Goal: Task Accomplishment & Management: Manage account settings

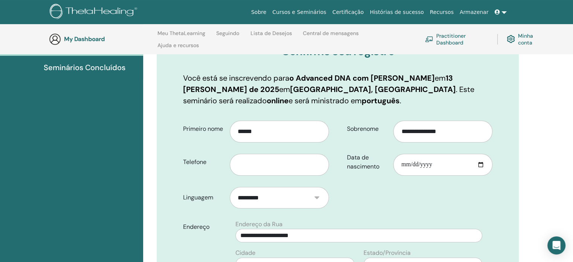
scroll to position [105, 0]
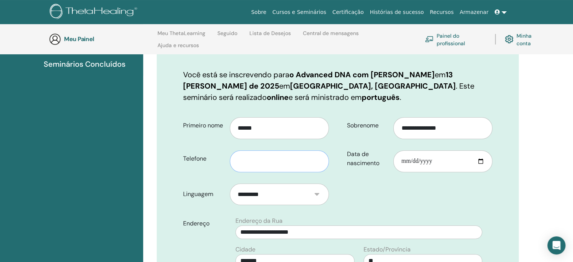
click at [294, 163] on input "text" at bounding box center [279, 161] width 99 height 22
type input "**********"
click at [401, 159] on input "Data de nascimento" at bounding box center [442, 161] width 99 height 22
type input "**********"
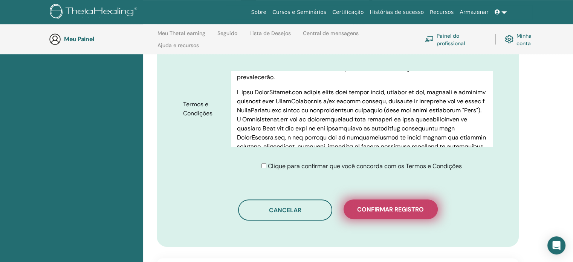
scroll to position [369, 0]
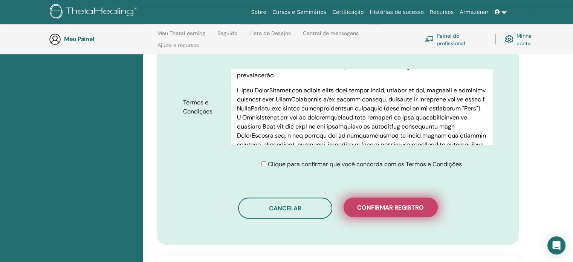
click at [390, 208] on font "Confirmar registro" at bounding box center [390, 207] width 67 height 8
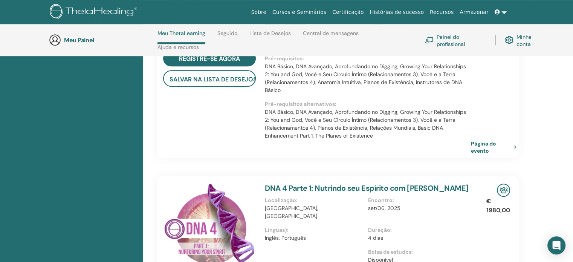
scroll to position [258, 0]
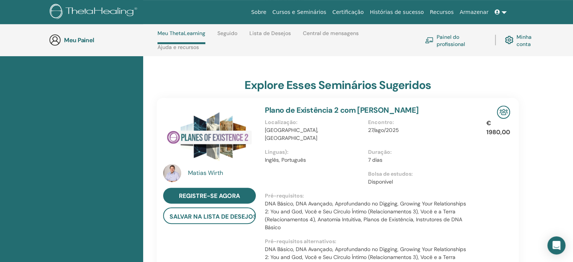
click at [502, 11] on link at bounding box center [501, 12] width 18 height 14
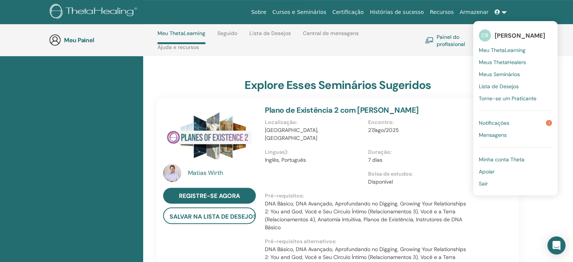
click at [518, 121] on link "Notificações 1" at bounding box center [515, 123] width 73 height 12
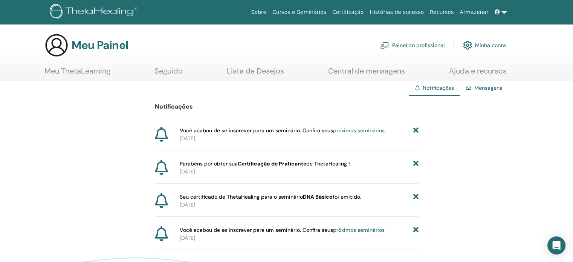
click at [481, 44] on font "Minha conta" at bounding box center [490, 45] width 31 height 7
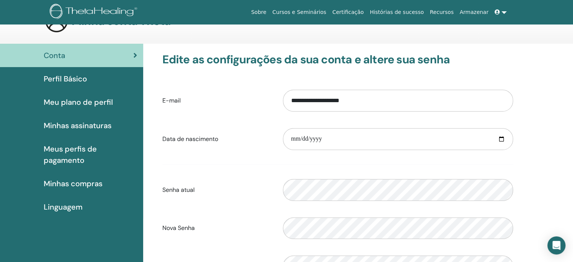
scroll to position [38, 0]
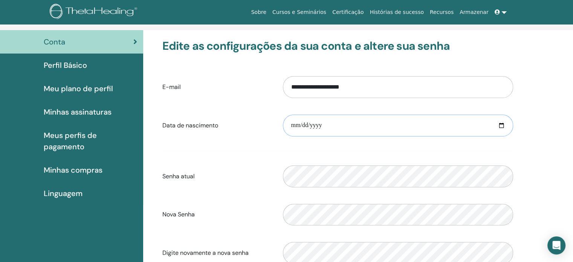
click at [301, 121] on input "date" at bounding box center [398, 126] width 230 height 22
click at [292, 124] on input "date" at bounding box center [398, 126] width 230 height 22
type input "**********"
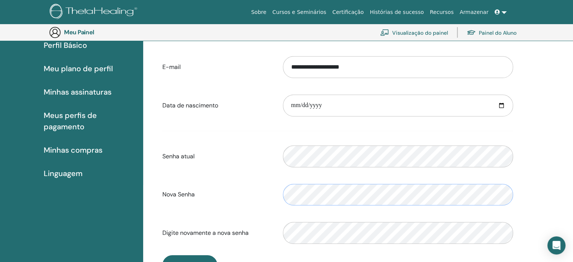
scroll to position [92, 0]
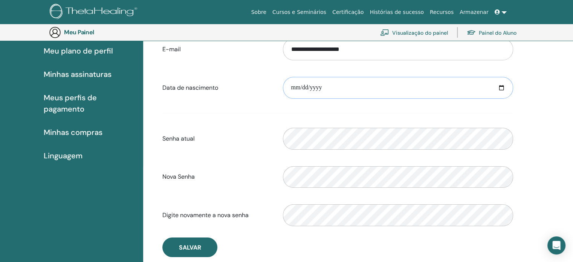
click at [305, 86] on input "**********" at bounding box center [398, 88] width 230 height 22
type input "**********"
click at [345, 124] on div "Por favor, insira uma senha válida" at bounding box center [397, 138] width 241 height 32
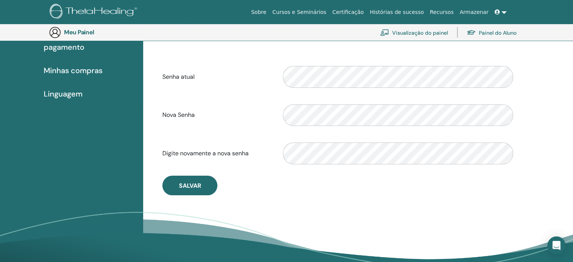
scroll to position [167, 0]
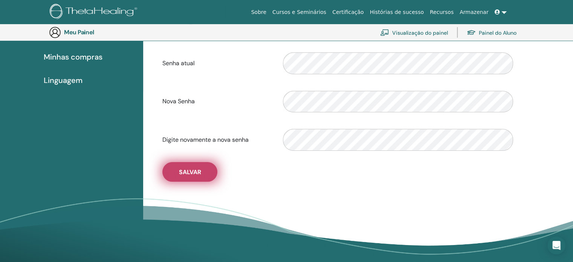
click at [198, 170] on font "Salvar" at bounding box center [190, 172] width 22 height 8
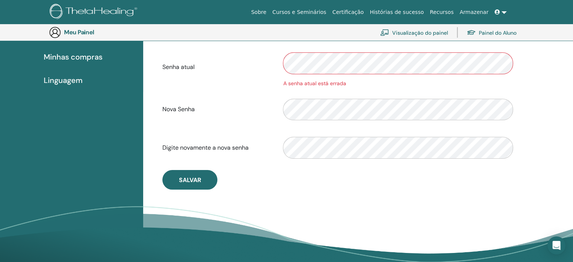
click at [261, 66] on div "Senha atual A senha atual está errada" at bounding box center [338, 67] width 362 height 40
click at [279, 110] on div at bounding box center [397, 109] width 241 height 32
click at [106, 135] on div "Conta Perfil Básico Meu plano de perfil Minhas assinaturas Meus perfis de pagam…" at bounding box center [286, 99] width 573 height 364
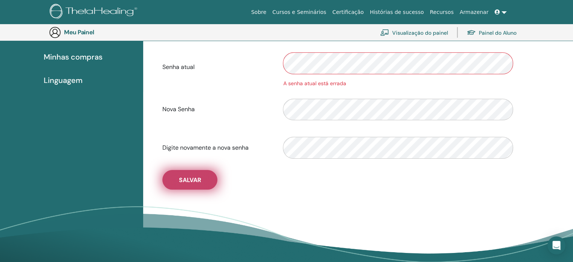
click at [179, 180] on font "Salvar" at bounding box center [190, 180] width 22 height 8
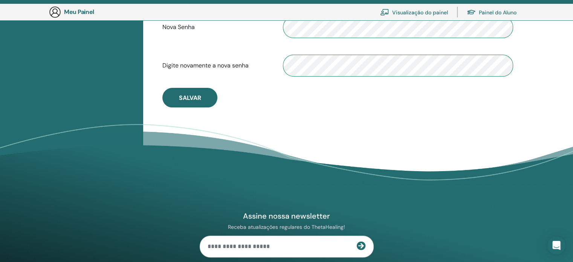
scroll to position [243, 0]
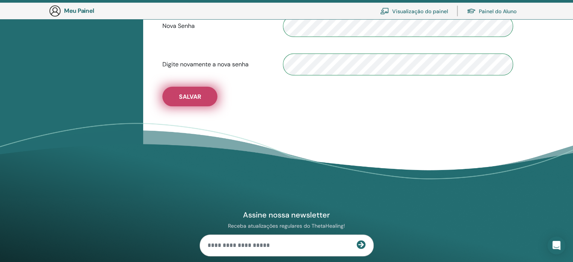
click at [176, 95] on button "Salvar" at bounding box center [189, 97] width 55 height 20
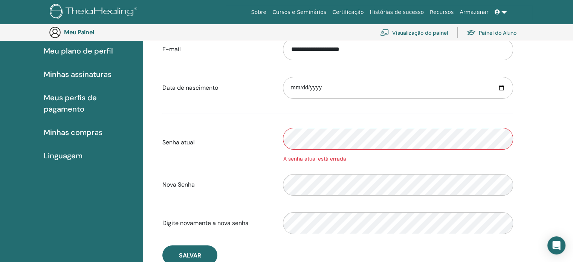
scroll to position [0, 0]
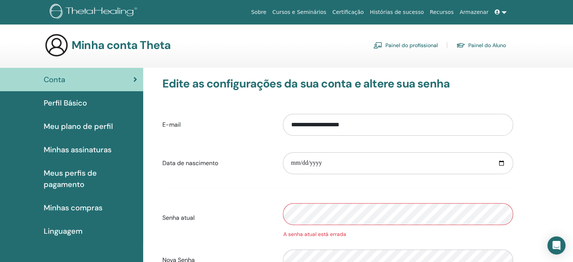
click at [86, 148] on font "Minhas assinaturas" at bounding box center [78, 150] width 68 height 10
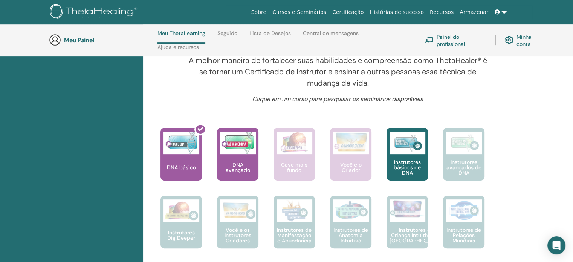
scroll to position [258, 0]
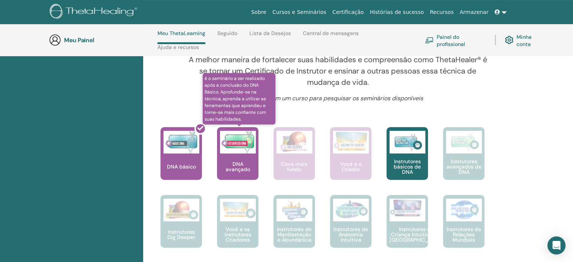
click at [239, 166] on div "DNA avançado" at bounding box center [237, 153] width 41 height 53
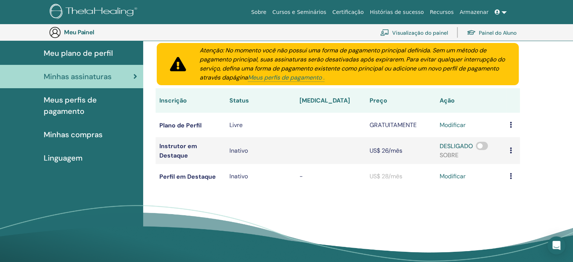
scroll to position [92, 0]
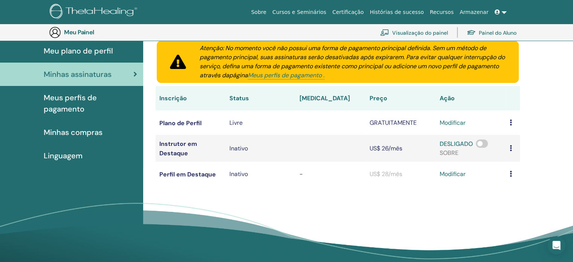
click at [64, 129] on font "Minhas compras" at bounding box center [73, 132] width 59 height 10
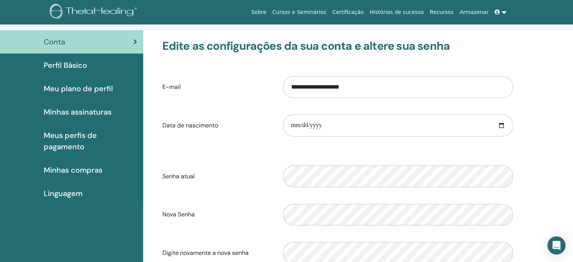
scroll to position [92, 0]
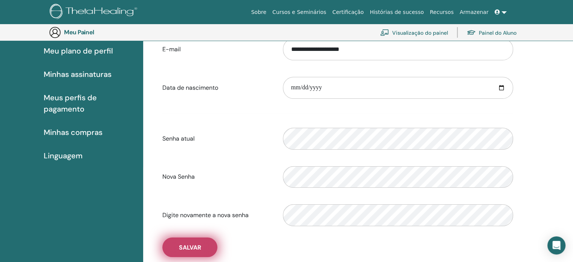
click at [203, 240] on button "Salvar" at bounding box center [189, 247] width 55 height 20
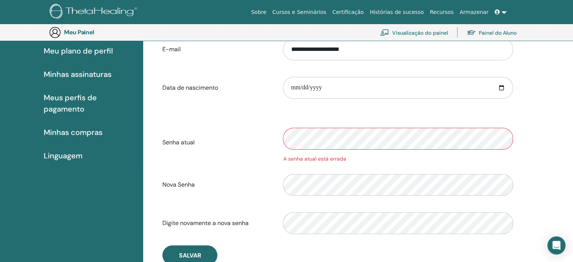
click at [260, 138] on div "Senha atual A senha atual está errada" at bounding box center [338, 142] width 362 height 40
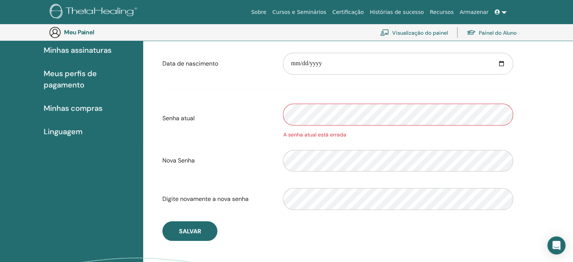
scroll to position [130, 0]
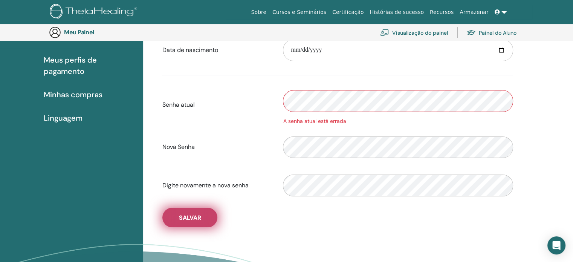
click at [200, 215] on font "Salvar" at bounding box center [190, 218] width 22 height 8
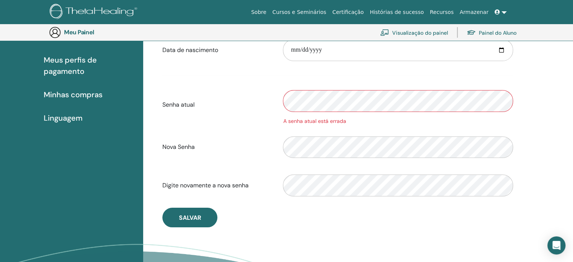
click at [222, 102] on div "Senha atual A senha atual está errada" at bounding box center [338, 105] width 362 height 40
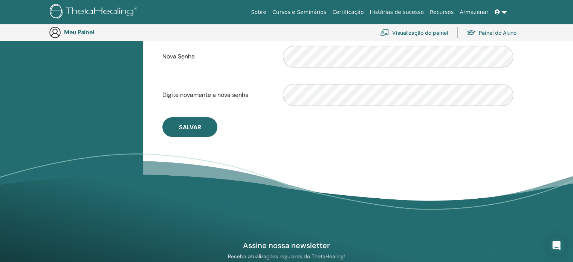
scroll to position [243, 0]
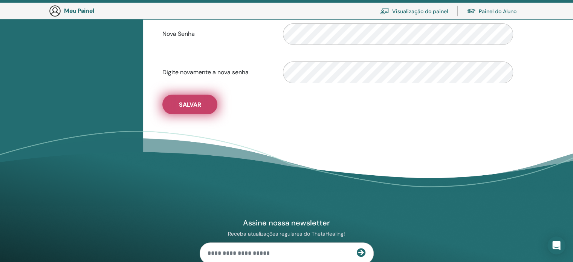
click at [199, 102] on font "Salvar" at bounding box center [190, 105] width 22 height 8
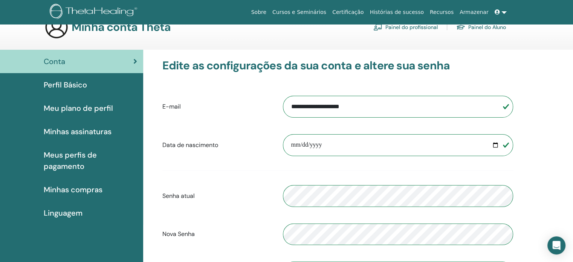
scroll to position [0, 0]
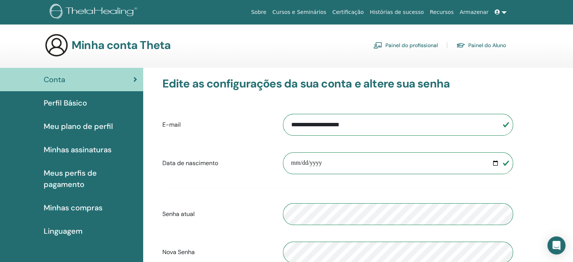
click at [486, 45] on font "Painel do Aluno" at bounding box center [487, 45] width 38 height 7
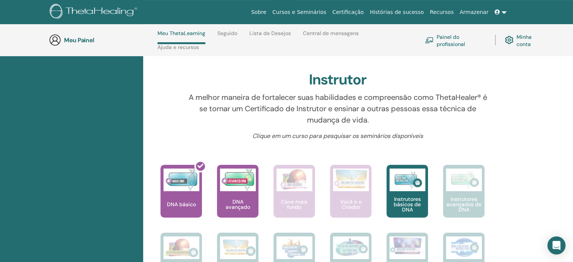
scroll to position [258, 0]
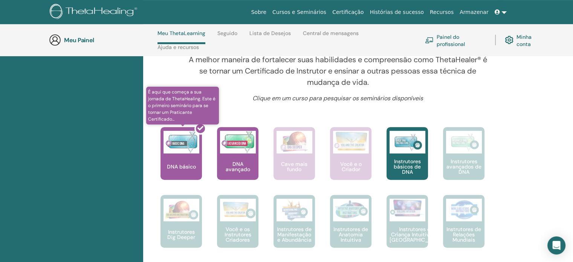
click at [182, 169] on div at bounding box center [185, 156] width 41 height 68
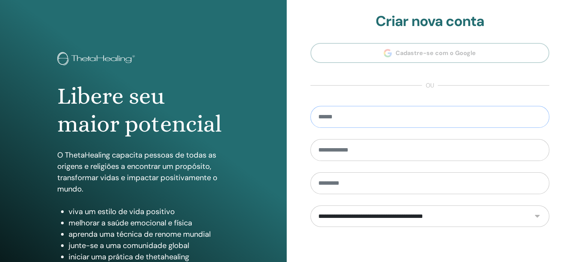
click at [408, 113] on input "email" at bounding box center [429, 117] width 239 height 22
type input "**********"
click at [345, 153] on input "text" at bounding box center [429, 150] width 239 height 22
type input "******"
type input "*****"
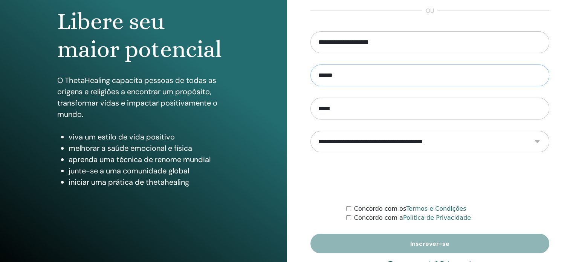
scroll to position [75, 0]
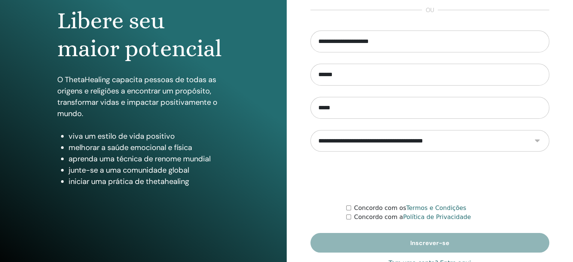
click at [410, 142] on select "**********" at bounding box center [429, 141] width 239 height 22
select select "***"
click at [310, 130] on select "**********" at bounding box center [429, 141] width 239 height 22
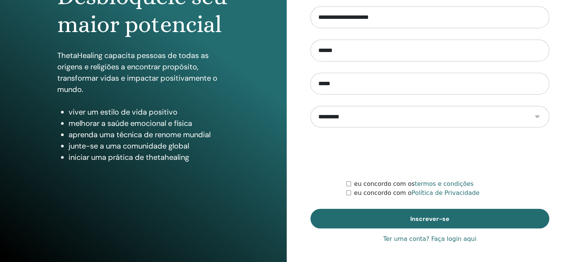
scroll to position [99, 0]
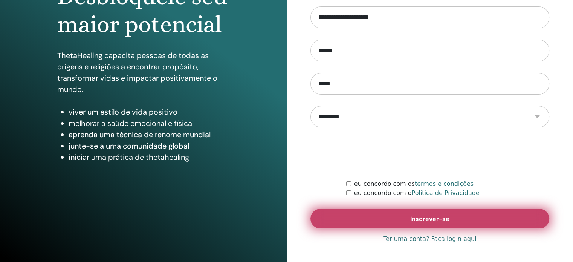
click at [457, 222] on button "Inscrever-se" at bounding box center [429, 219] width 239 height 20
click at [422, 218] on font "Inscrever-se" at bounding box center [429, 219] width 39 height 8
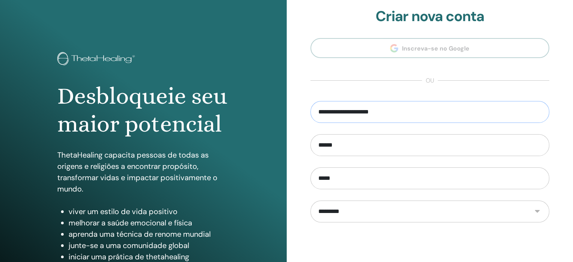
click at [370, 111] on input "**********" at bounding box center [429, 112] width 239 height 22
type input "**********"
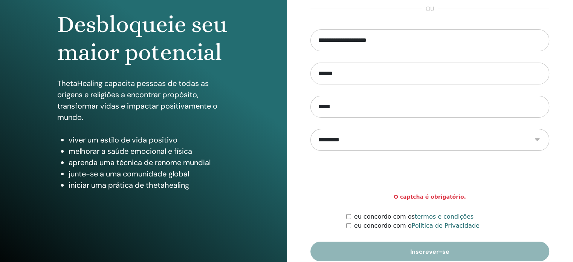
scroll to position [99, 0]
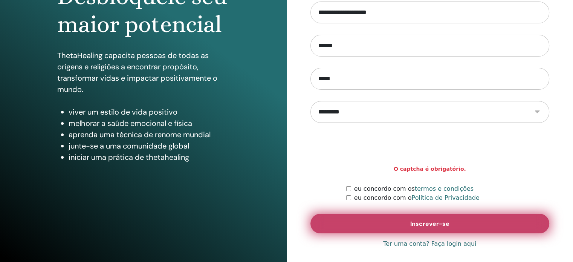
click at [406, 220] on button "Inscrever-se" at bounding box center [429, 224] width 239 height 20
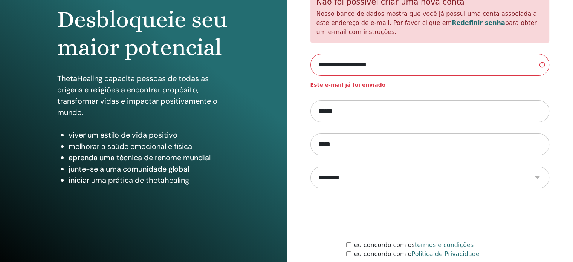
scroll to position [124, 0]
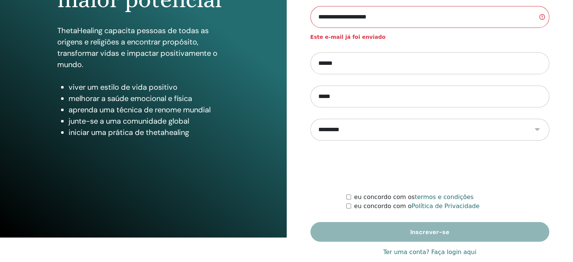
click at [454, 251] on font "Ter uma conta? Faça login aqui" at bounding box center [429, 251] width 93 height 7
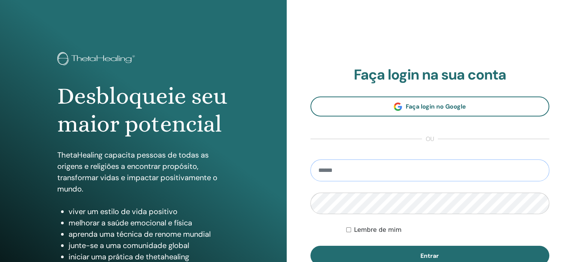
click at [357, 173] on input "email" at bounding box center [429, 170] width 239 height 22
type input "**********"
click at [310, 246] on button "Entrar" at bounding box center [429, 256] width 239 height 20
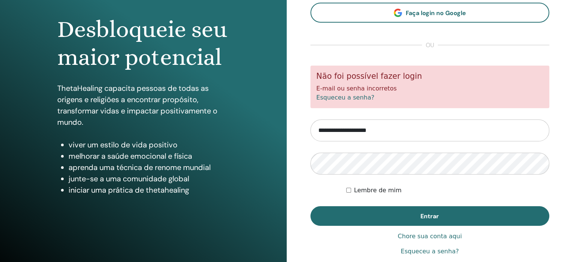
scroll to position [75, 0]
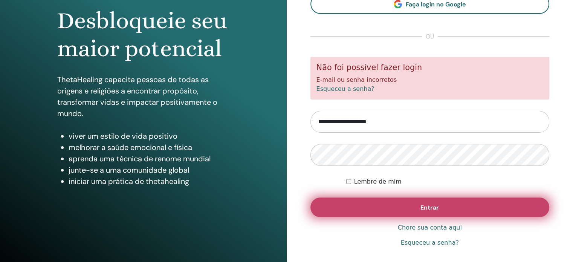
click at [372, 197] on button "Entrar" at bounding box center [429, 207] width 239 height 20
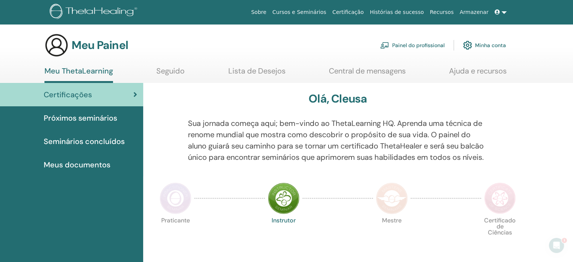
click at [174, 205] on img at bounding box center [176, 198] width 32 height 32
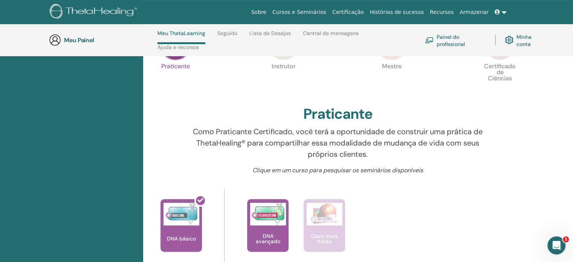
scroll to position [182, 0]
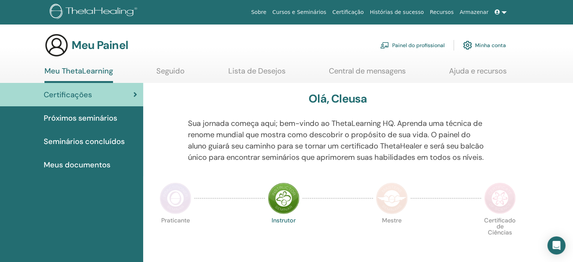
click at [93, 118] on font "Próximos seminários" at bounding box center [80, 118] width 73 height 10
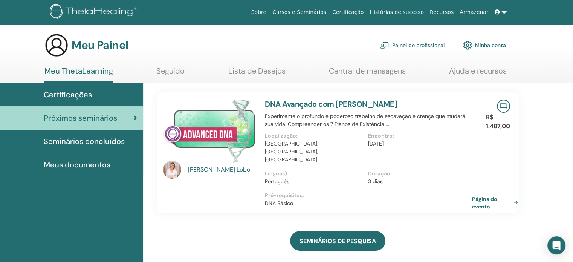
click at [487, 196] on font "Página do evento" at bounding box center [484, 203] width 25 height 14
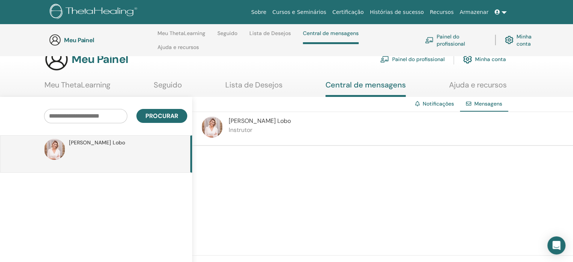
scroll to position [3, 0]
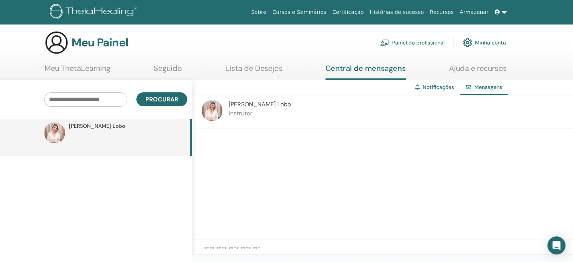
click at [64, 68] on font "Meu ThetaLearning" at bounding box center [77, 68] width 66 height 10
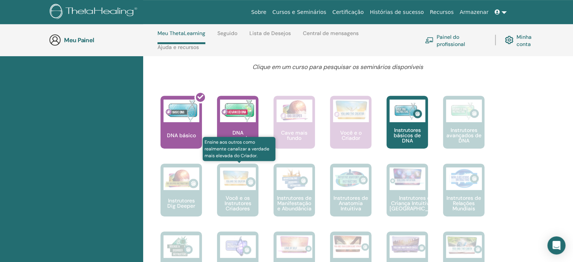
scroll to position [295, 0]
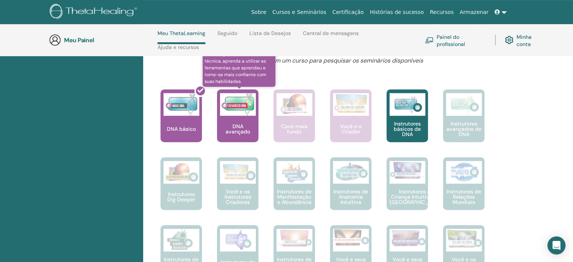
click at [238, 135] on font "DNA avançado" at bounding box center [238, 129] width 24 height 12
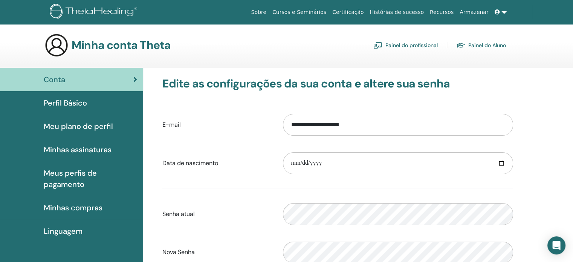
click at [476, 46] on font "Painel do Aluno" at bounding box center [487, 45] width 38 height 7
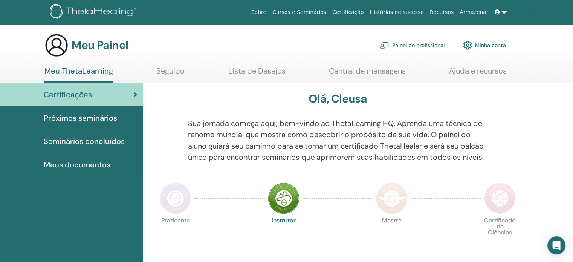
click at [419, 45] on font "Painel do profissional" at bounding box center [418, 45] width 52 height 7
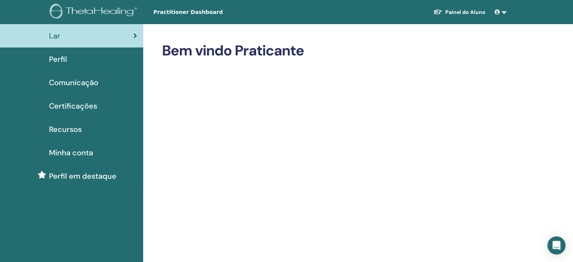
click at [63, 56] on span "Perfil" at bounding box center [58, 58] width 18 height 11
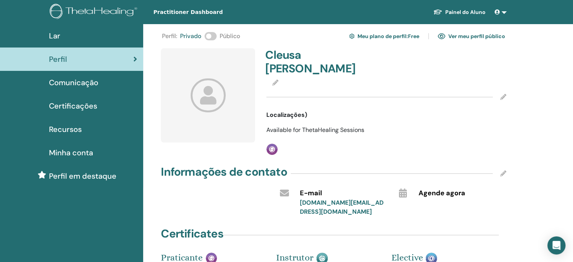
click at [212, 84] on icon at bounding box center [208, 95] width 35 height 34
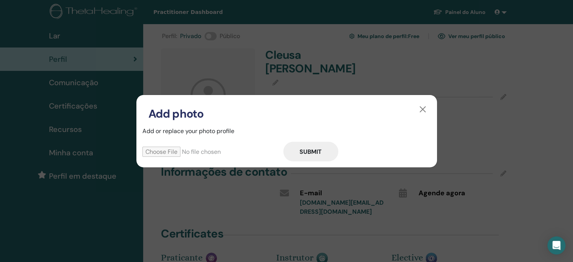
click at [179, 150] on input "file" at bounding box center [212, 152] width 141 height 10
type input "**********"
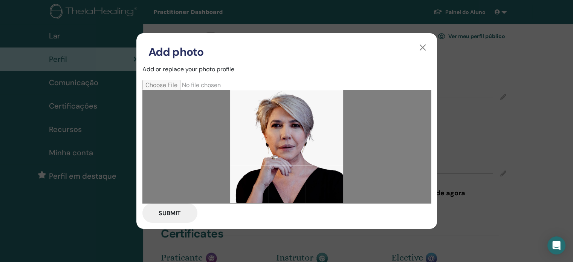
click at [178, 213] on button "Submit" at bounding box center [169, 213] width 55 height 20
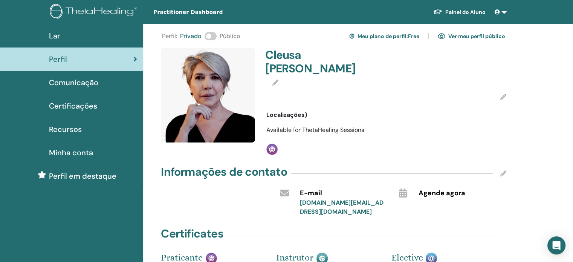
click at [501, 10] on span at bounding box center [498, 12] width 7 height 6
